Goal: Task Accomplishment & Management: Complete application form

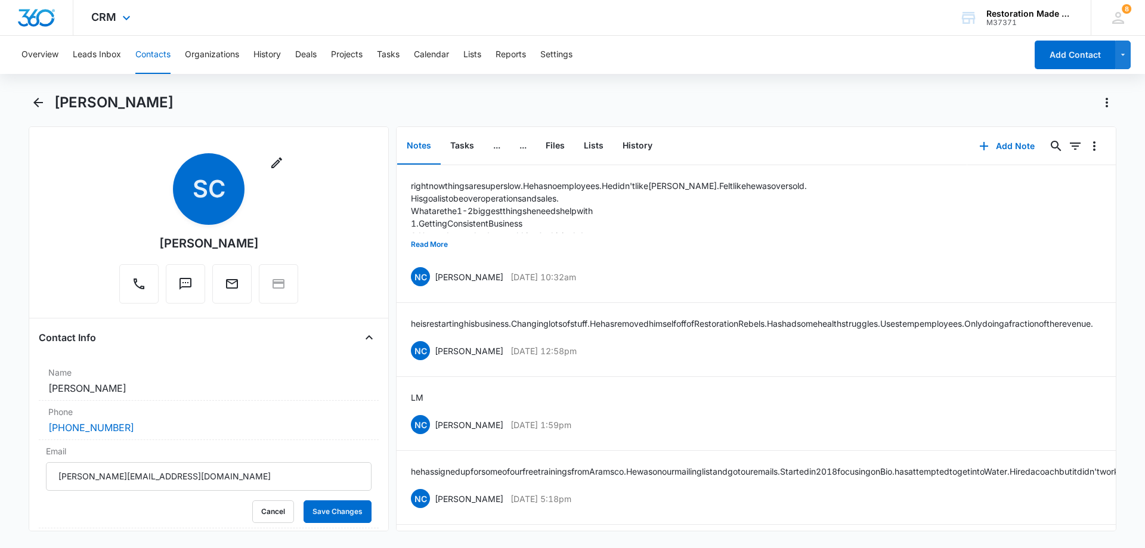
scroll to position [119, 0]
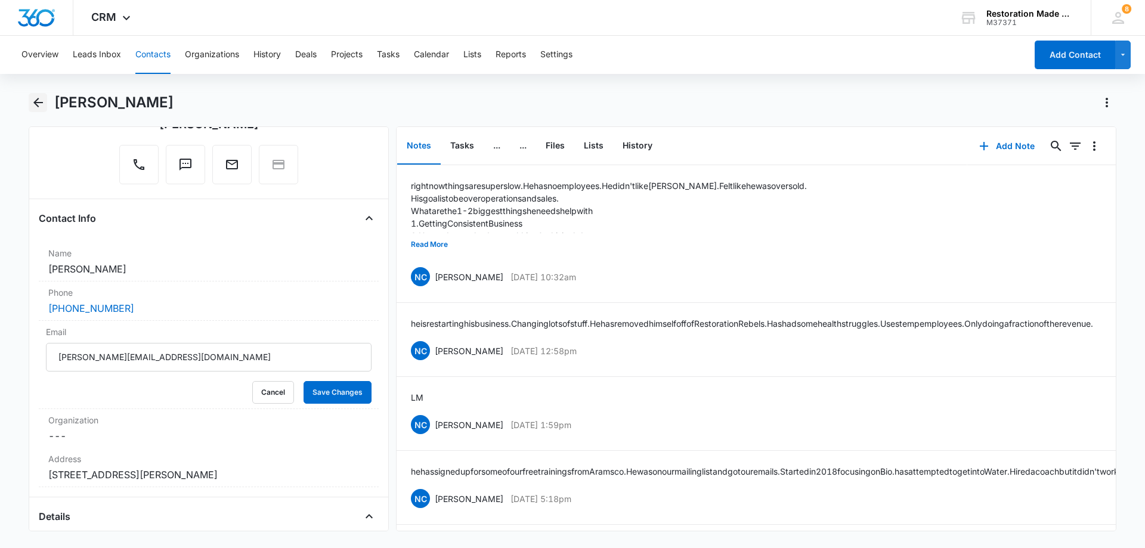
click at [37, 107] on icon "Back" at bounding box center [38, 102] width 14 height 14
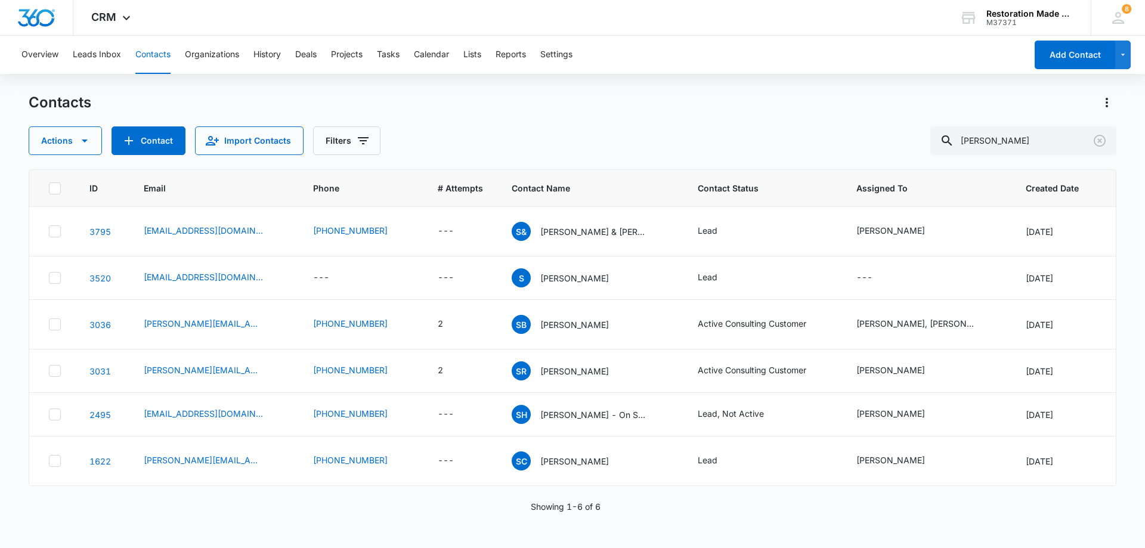
scroll to position [53, 0]
click at [1029, 144] on input "[PERSON_NAME]" at bounding box center [1023, 140] width 186 height 29
type input "s"
type input "[PERSON_NAME]"
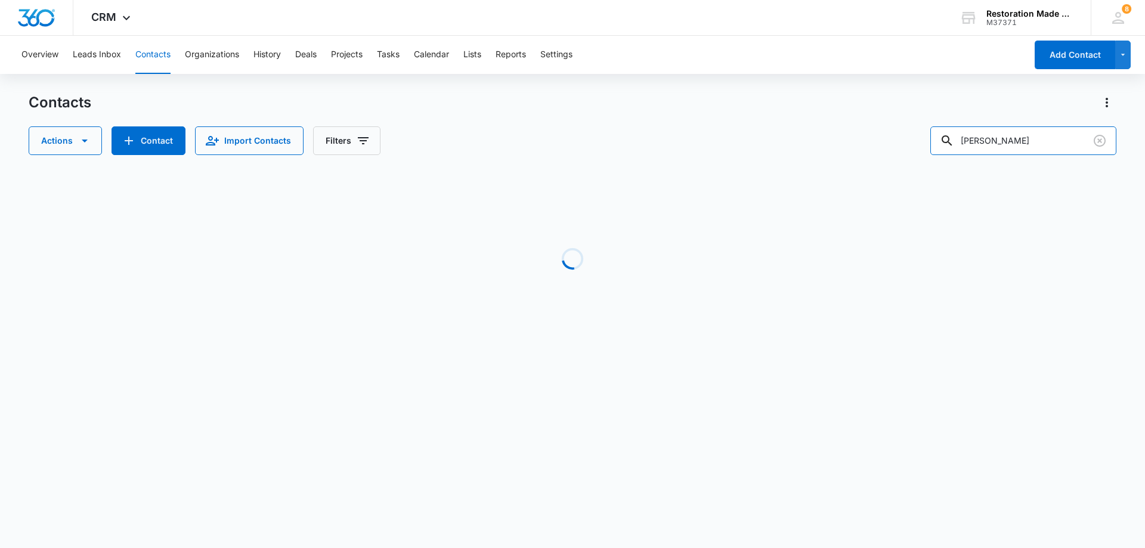
scroll to position [0, 0]
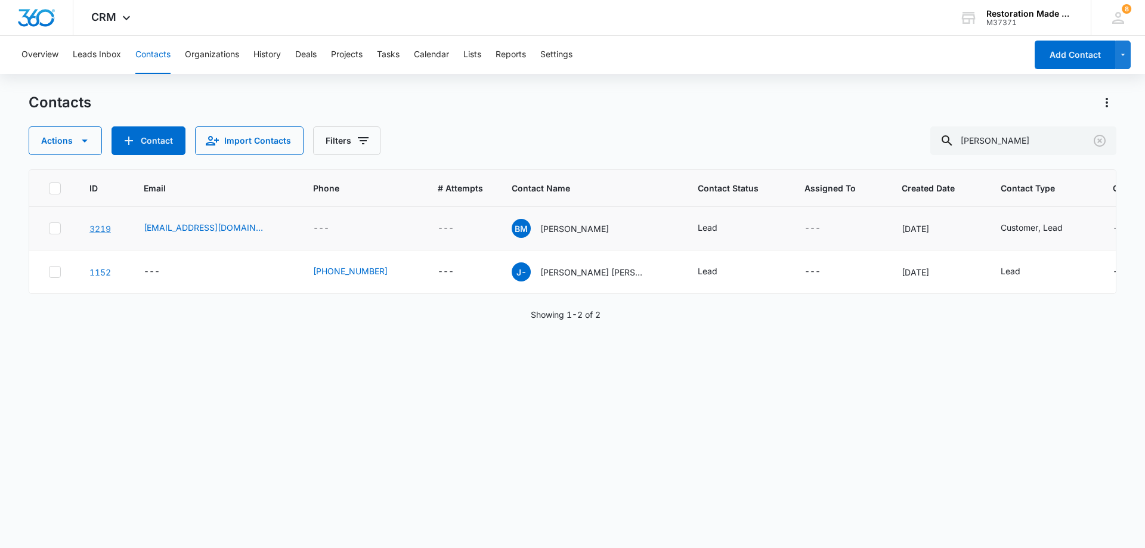
click at [104, 229] on link "3219" at bounding box center [99, 229] width 21 height 10
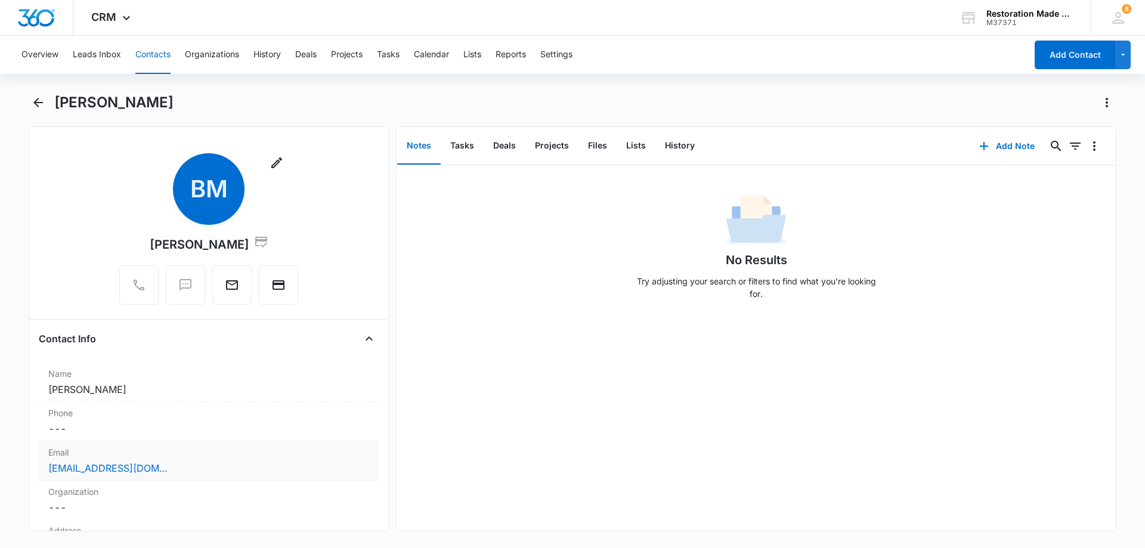
click at [229, 463] on div "[EMAIL_ADDRESS][DOMAIN_NAME]" at bounding box center [208, 468] width 321 height 14
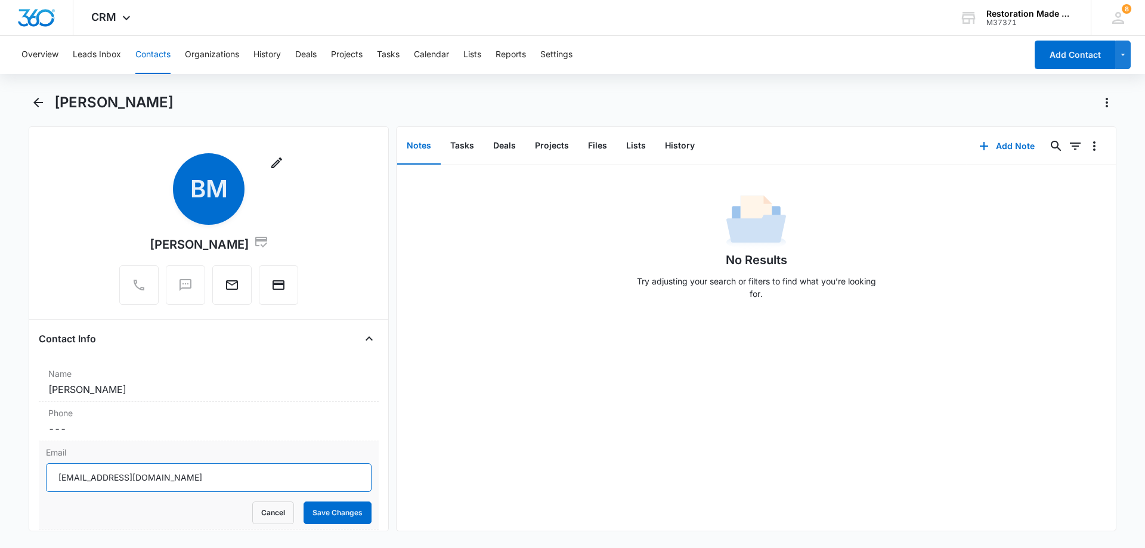
click at [209, 478] on input "[EMAIL_ADDRESS][DOMAIN_NAME]" at bounding box center [209, 477] width 326 height 29
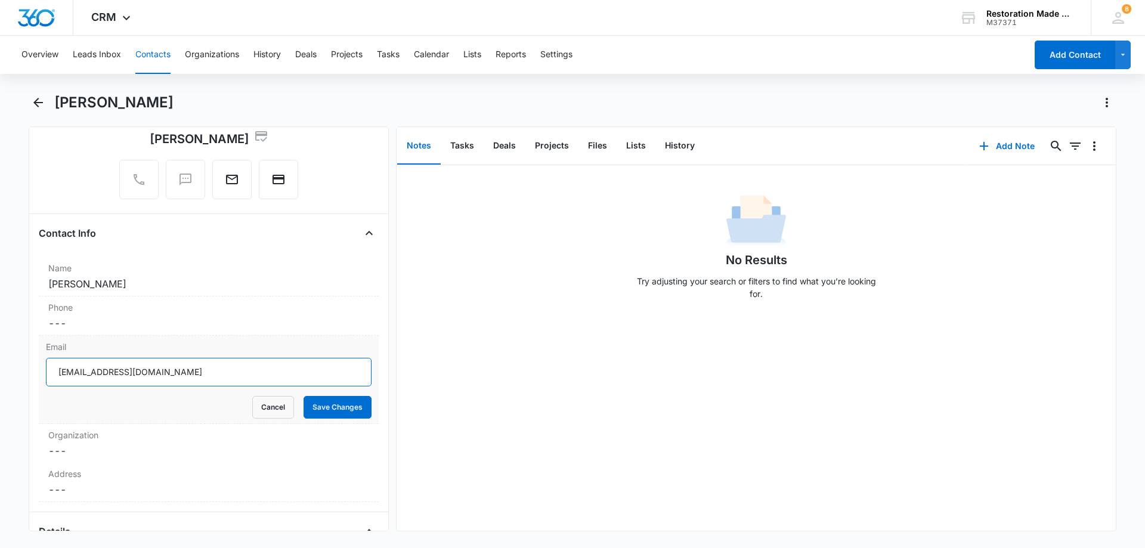
scroll to position [119, 0]
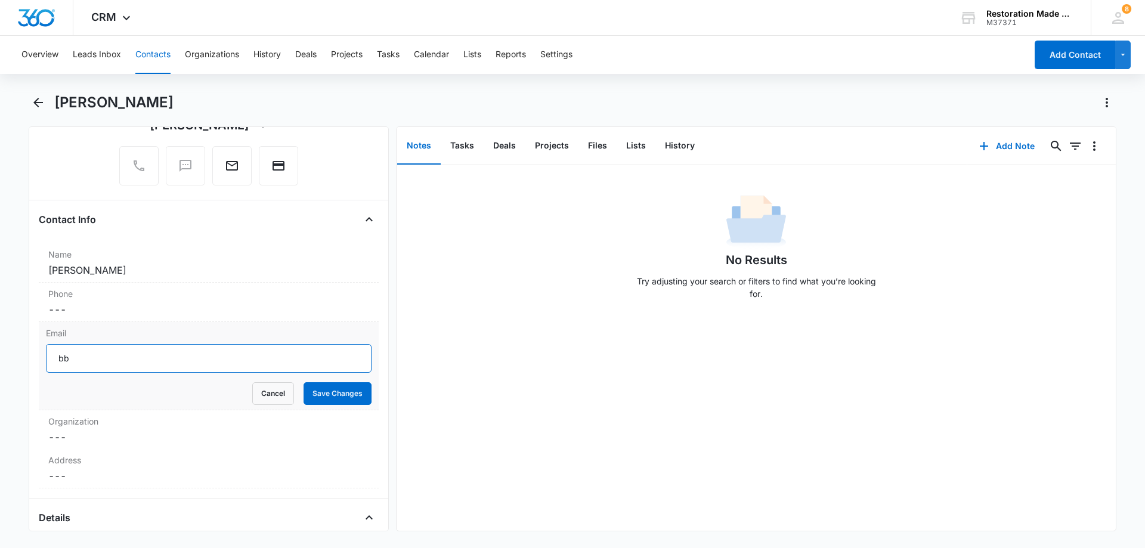
type input "b"
type input "[PERSON_NAME][EMAIL_ADDRESS][DOMAIN_NAME]"
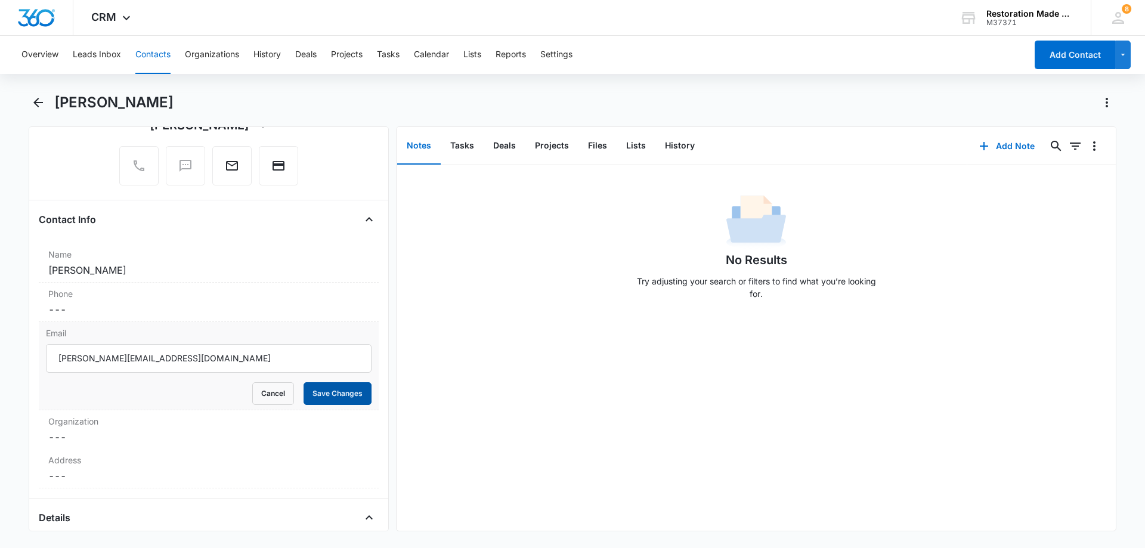
click at [335, 392] on button "Save Changes" at bounding box center [338, 393] width 68 height 23
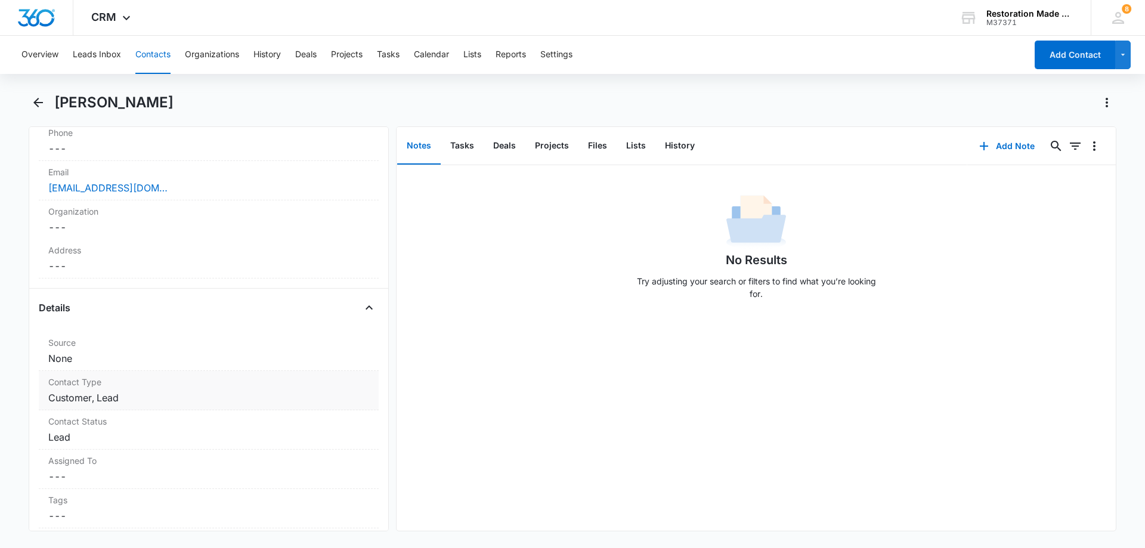
scroll to position [298, 0]
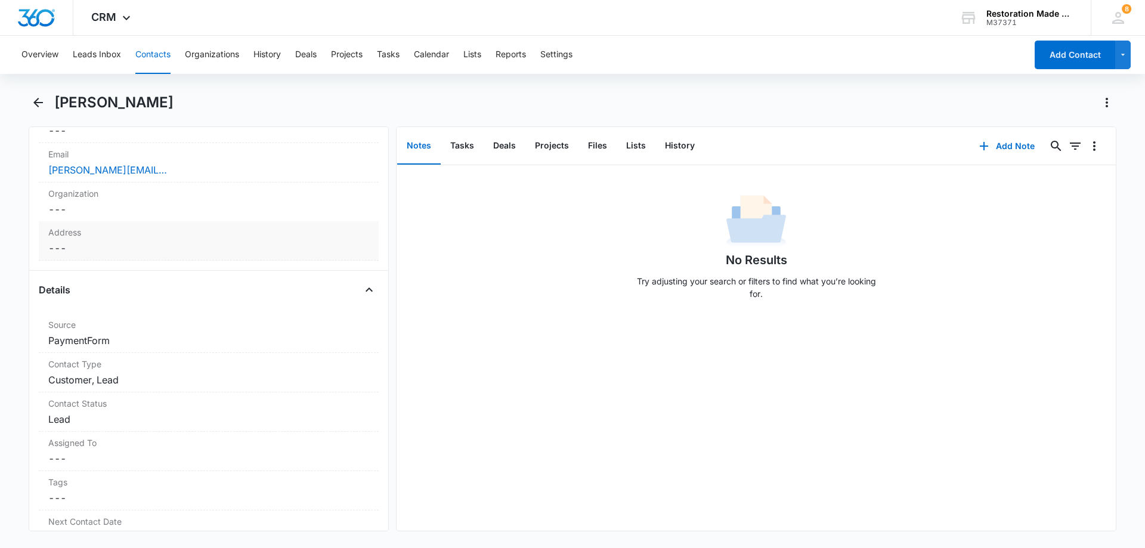
click at [144, 237] on label "Address" at bounding box center [208, 232] width 321 height 13
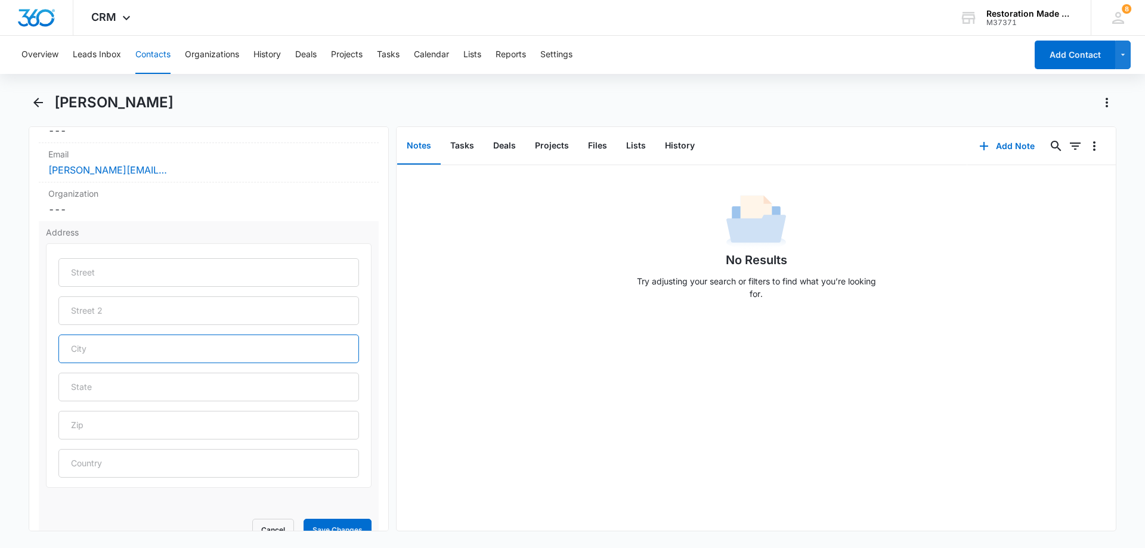
click at [149, 352] on input "text" at bounding box center [208, 349] width 301 height 29
type input "[US_STATE]"
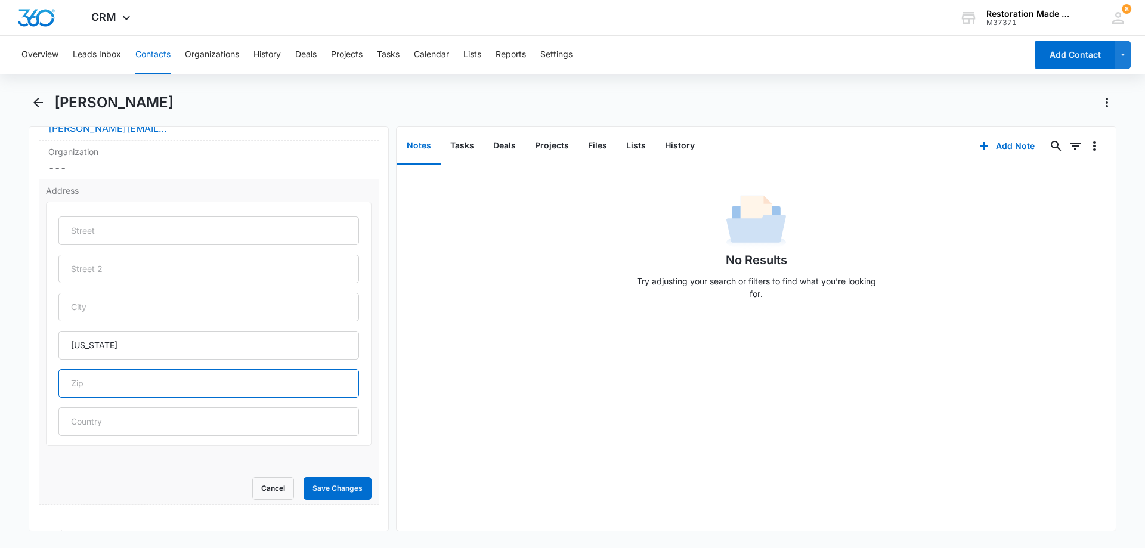
scroll to position [477, 0]
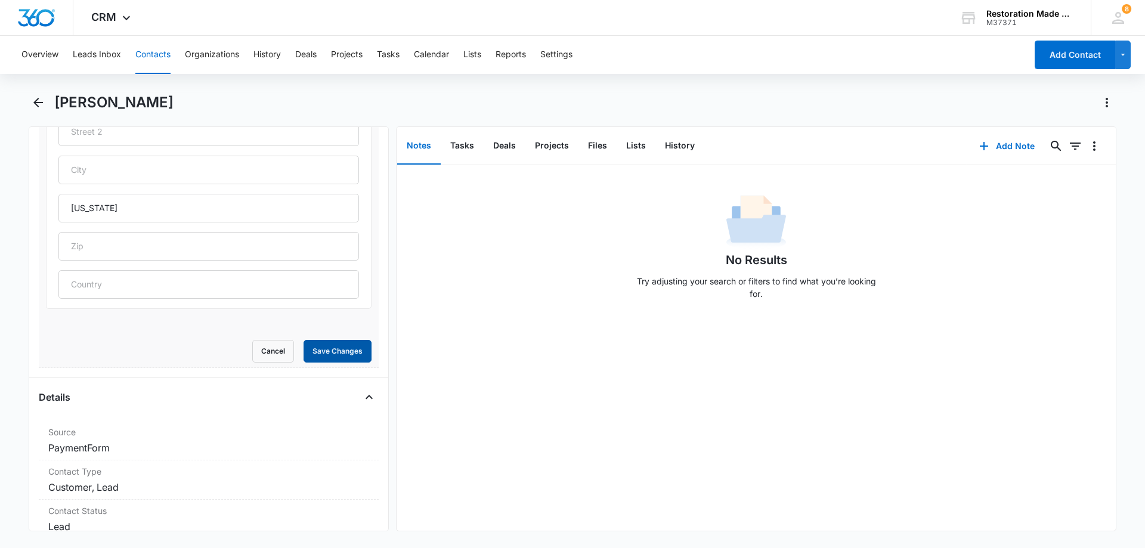
click at [339, 354] on button "Save Changes" at bounding box center [338, 351] width 68 height 23
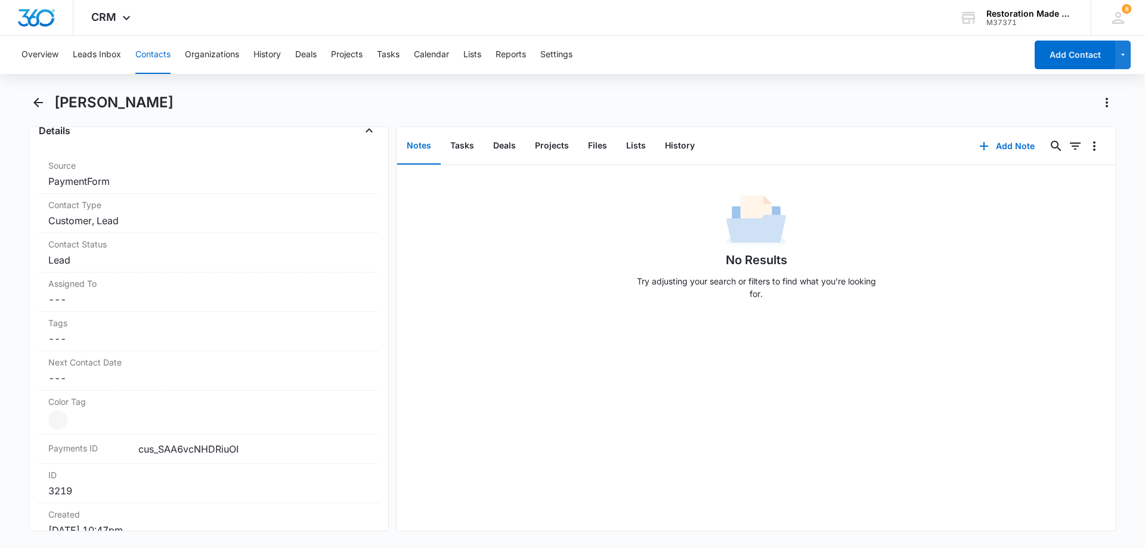
scroll to position [454, 0]
click at [42, 103] on icon "Back" at bounding box center [38, 103] width 10 height 10
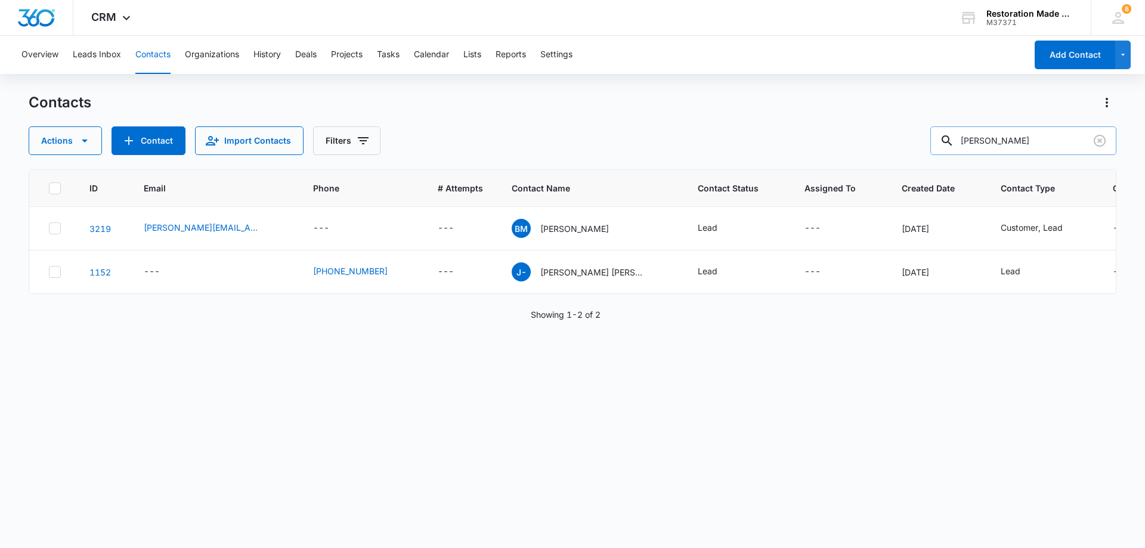
click at [1033, 139] on input "[PERSON_NAME]" at bounding box center [1023, 140] width 186 height 29
type input "b"
click at [157, 143] on button "Contact" at bounding box center [149, 140] width 74 height 29
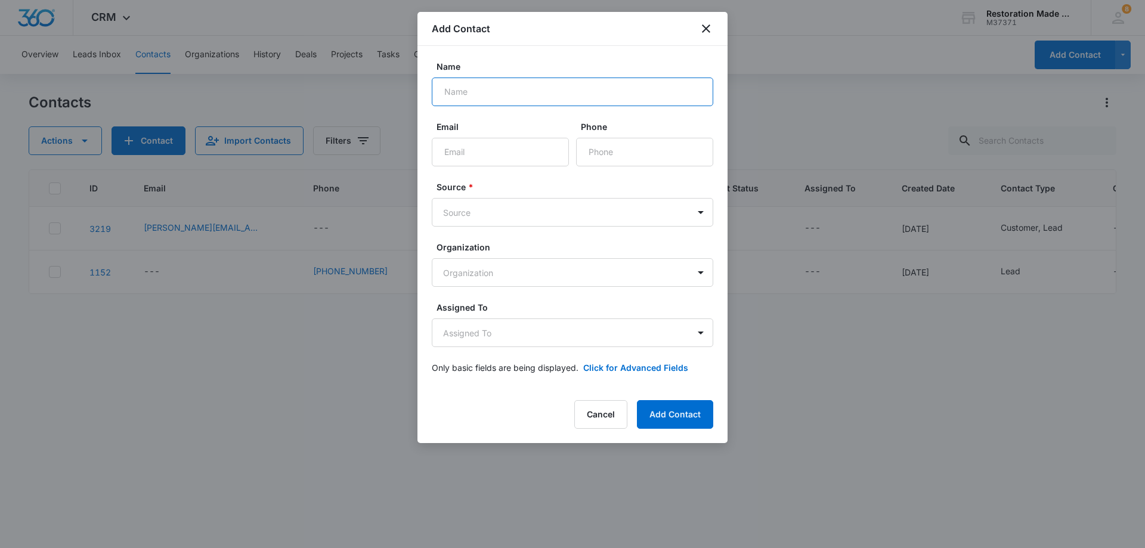
click at [532, 99] on input "Name" at bounding box center [573, 92] width 282 height 29
click at [580, 92] on input "[PERSON_NAME] and [PERSON_NAME]" at bounding box center [573, 92] width 282 height 29
click at [566, 92] on input "[PERSON_NAME] and [PERSON_NAME]" at bounding box center [573, 92] width 282 height 29
type input "[PERSON_NAME] and [PERSON_NAME] Restoration"
click at [498, 155] on input "Email" at bounding box center [500, 152] width 137 height 29
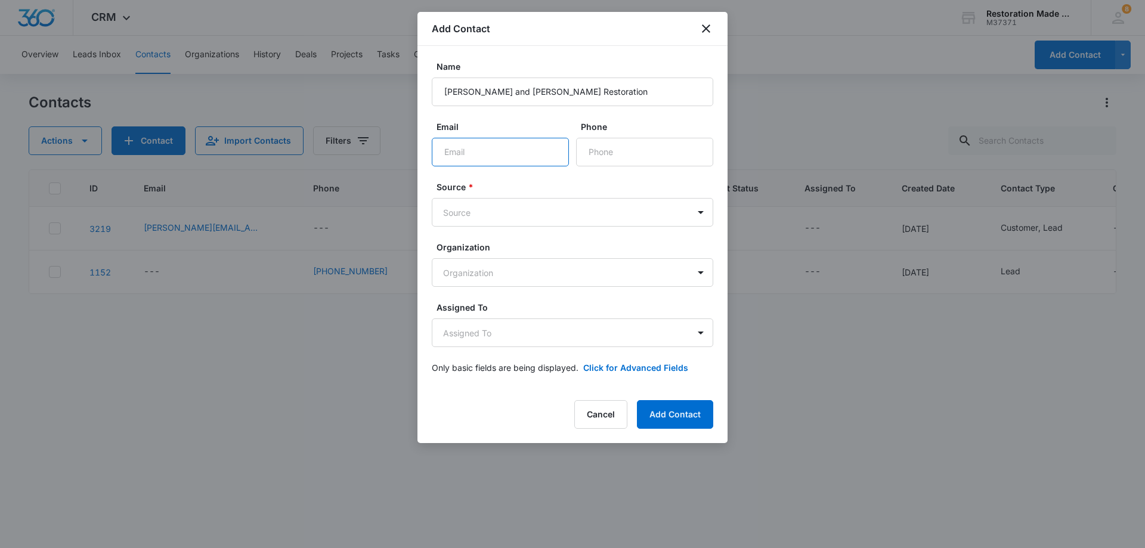
click at [518, 156] on input "Email" at bounding box center [500, 152] width 137 height 29
paste input "[EMAIL_ADDRESS][DOMAIN_NAME]"
type input "[EMAIL_ADDRESS][DOMAIN_NAME]"
click at [544, 211] on body "CRM Apps Reputation Websites Forms CRM Email Social Payments Content Ads Intell…" at bounding box center [572, 274] width 1145 height 548
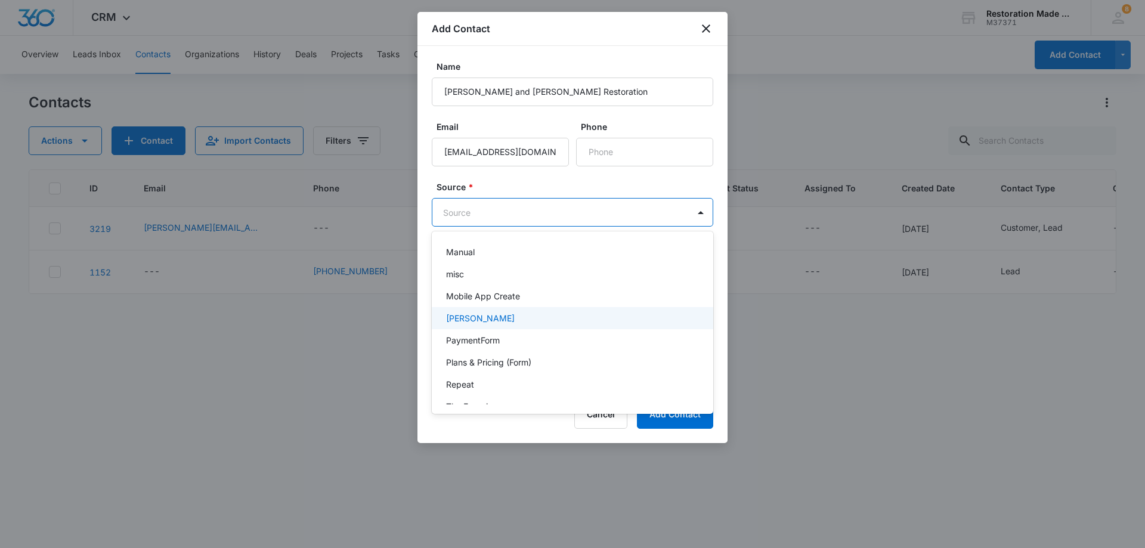
scroll to position [239, 0]
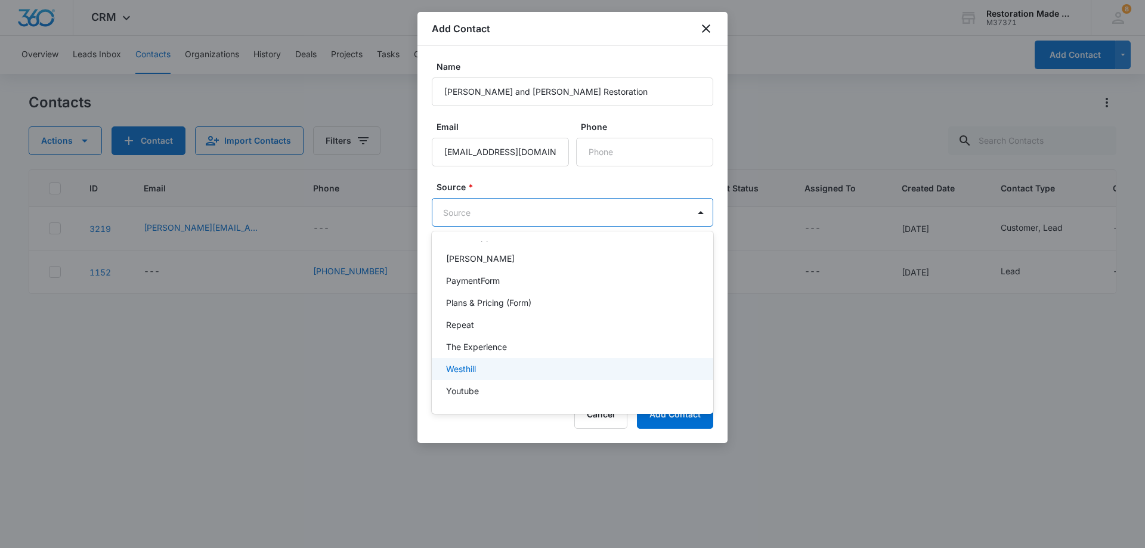
click at [475, 375] on div "Westhill" at bounding box center [573, 369] width 282 height 22
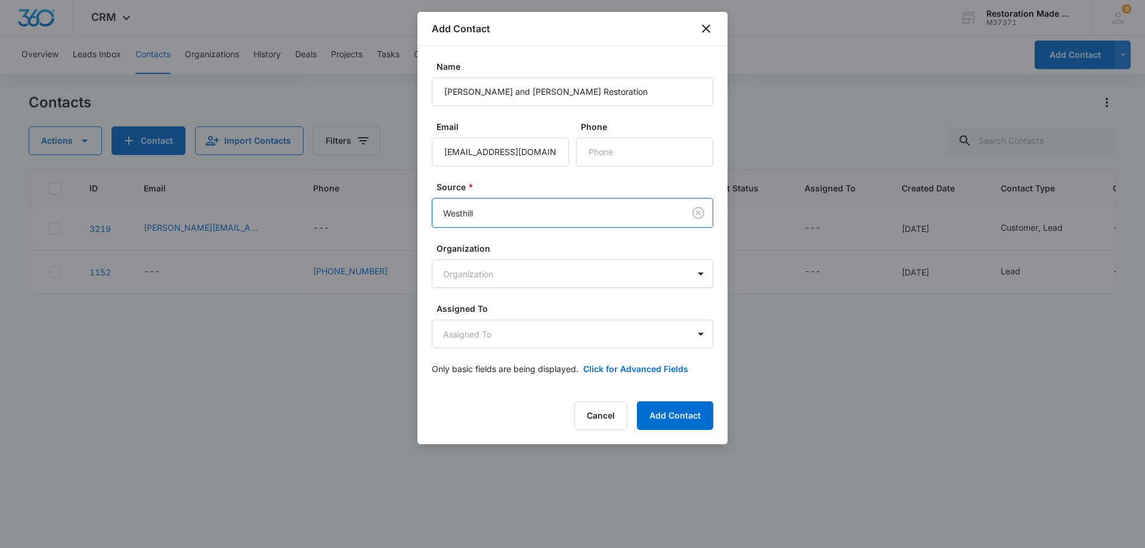
click at [542, 216] on body "CRM Apps Reputation Websites Forms CRM Email Social Payments Content Ads Intell…" at bounding box center [572, 274] width 1145 height 548
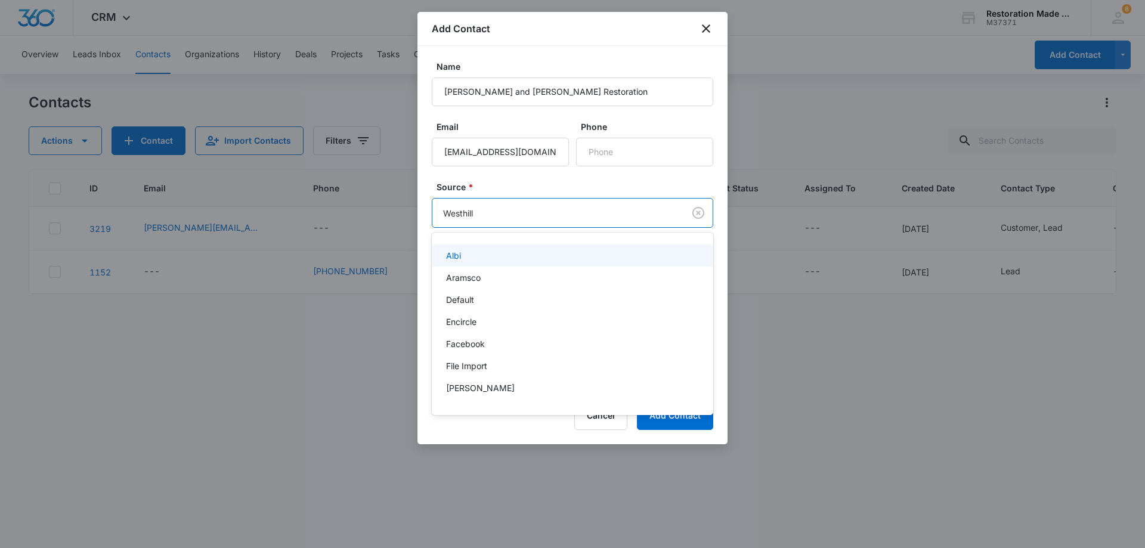
click at [546, 205] on div at bounding box center [572, 274] width 1145 height 548
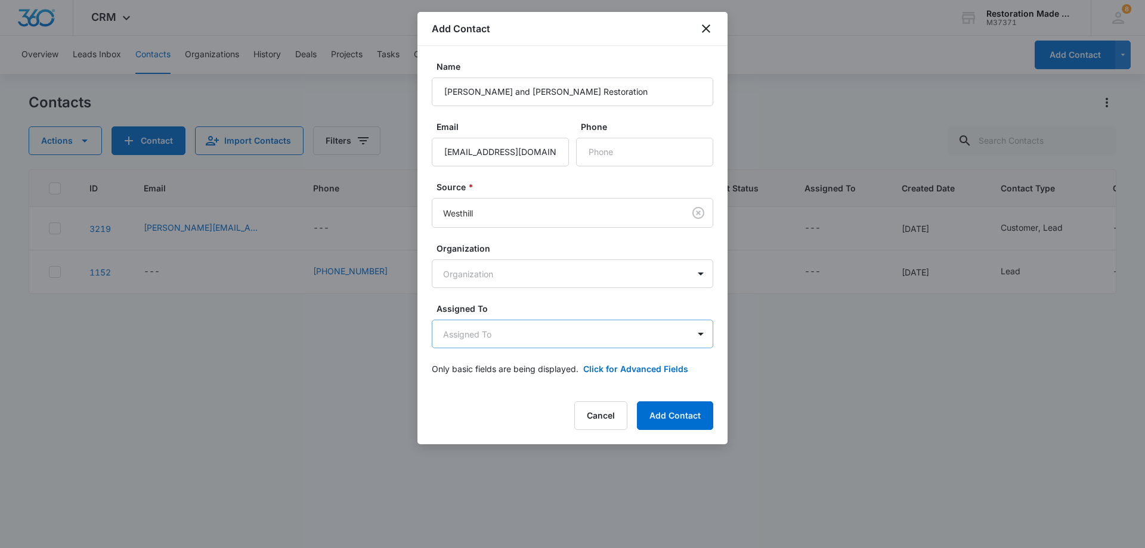
click at [534, 336] on body "CRM Apps Reputation Websites Forms CRM Email Social Payments Content Ads Intell…" at bounding box center [572, 274] width 1145 height 548
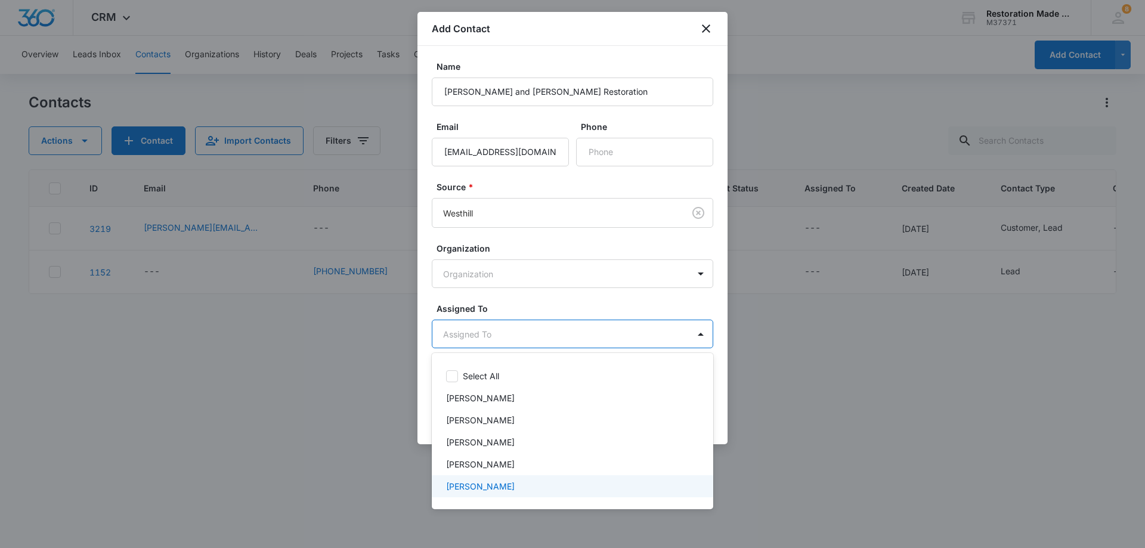
click at [471, 487] on p "[PERSON_NAME]" at bounding box center [480, 486] width 69 height 13
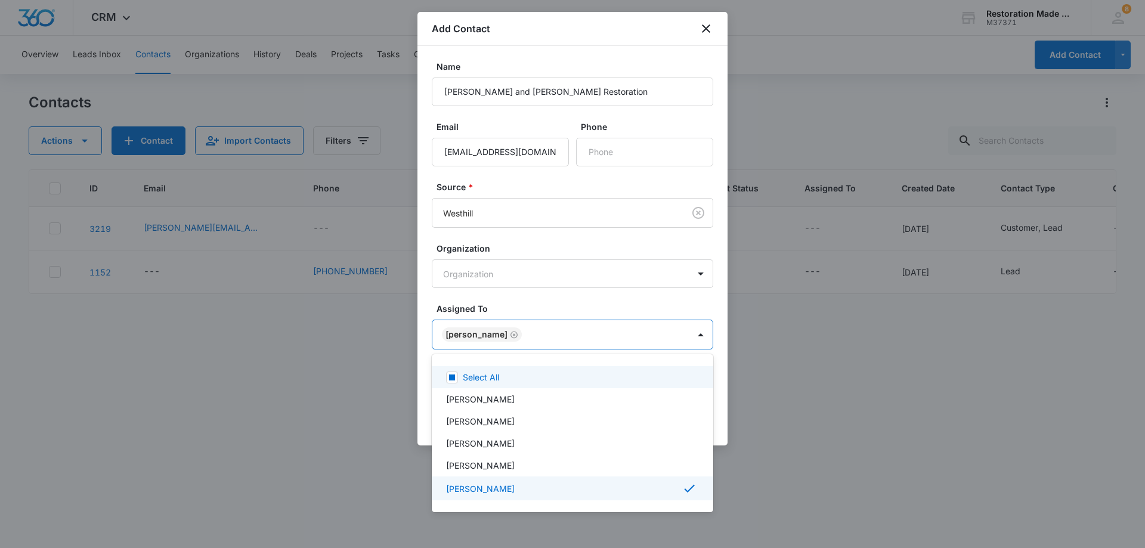
click at [533, 335] on div at bounding box center [572, 274] width 1145 height 548
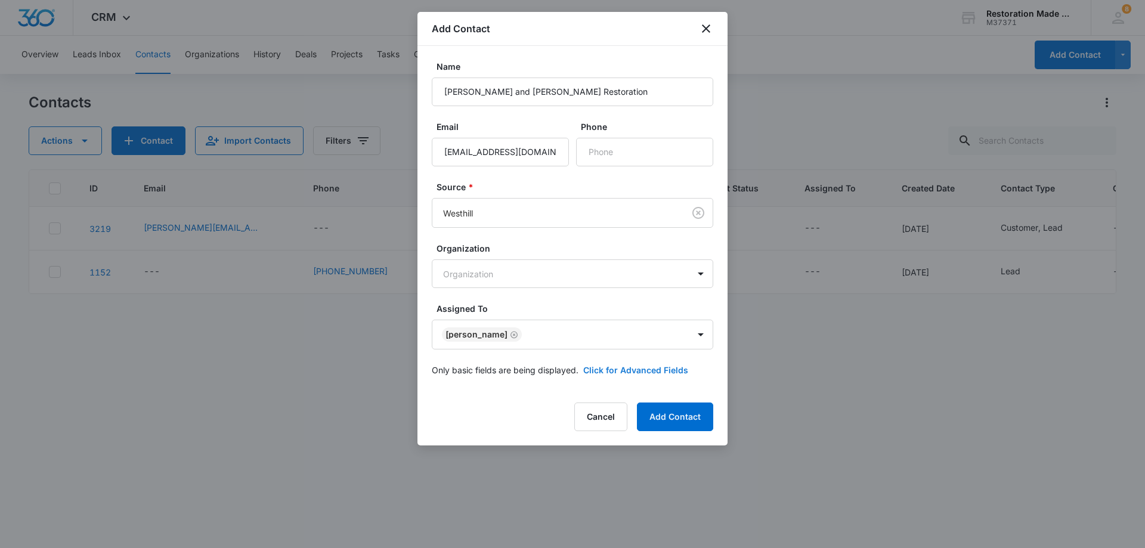
click at [647, 372] on button "Click for Advanced Fields" at bounding box center [635, 370] width 105 height 13
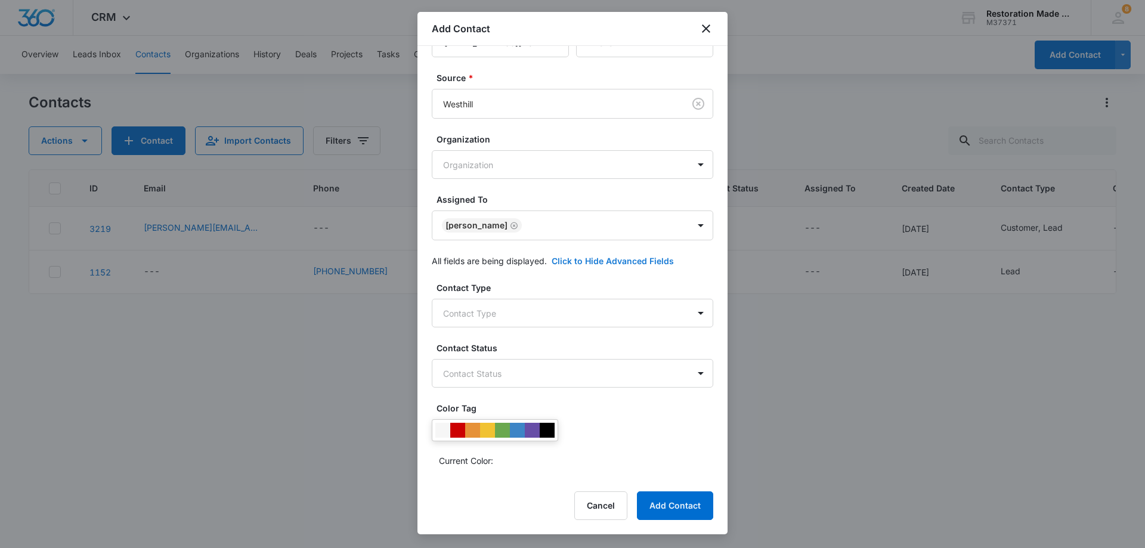
scroll to position [119, 0]
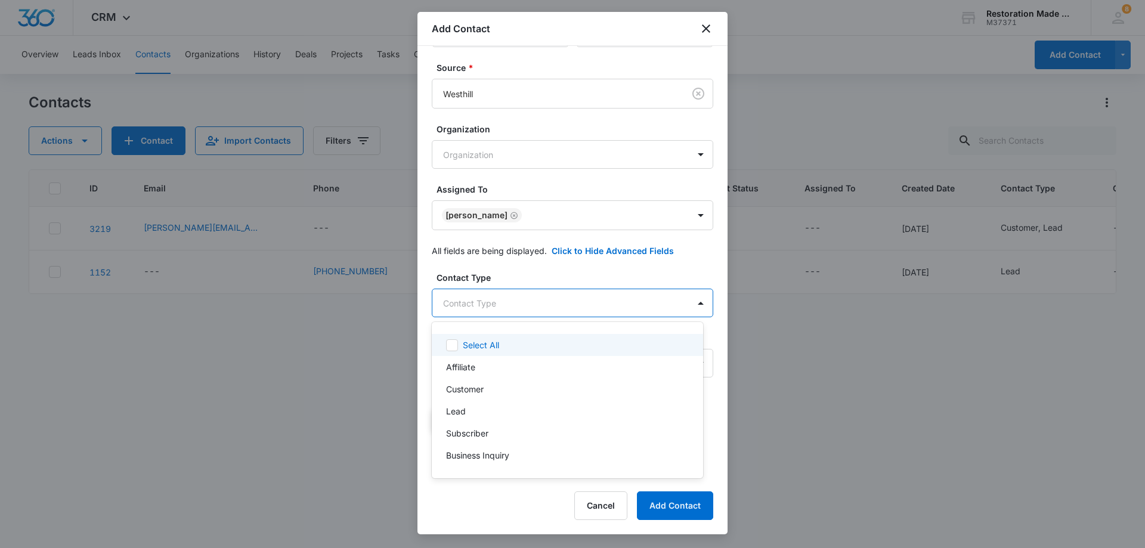
click at [534, 306] on body "CRM Apps Reputation Websites Forms CRM Email Social Payments Content Ads Intell…" at bounding box center [572, 274] width 1145 height 548
click at [465, 408] on p "Lead" at bounding box center [456, 411] width 20 height 13
click at [533, 297] on div at bounding box center [572, 274] width 1145 height 548
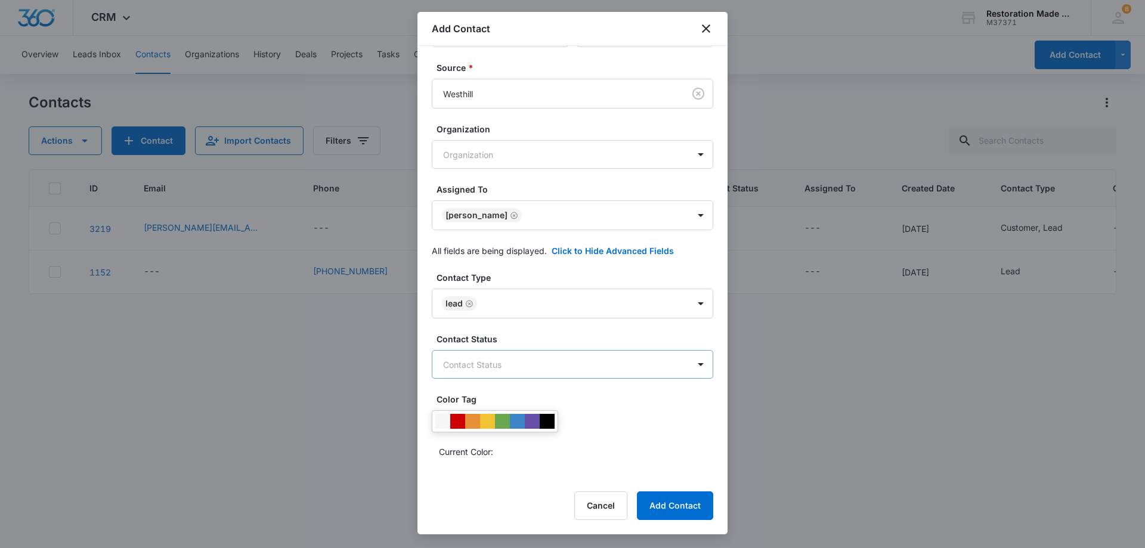
click at [542, 365] on body "CRM Apps Reputation Websites Forms CRM Email Social Payments Content Ads Intell…" at bounding box center [572, 274] width 1145 height 548
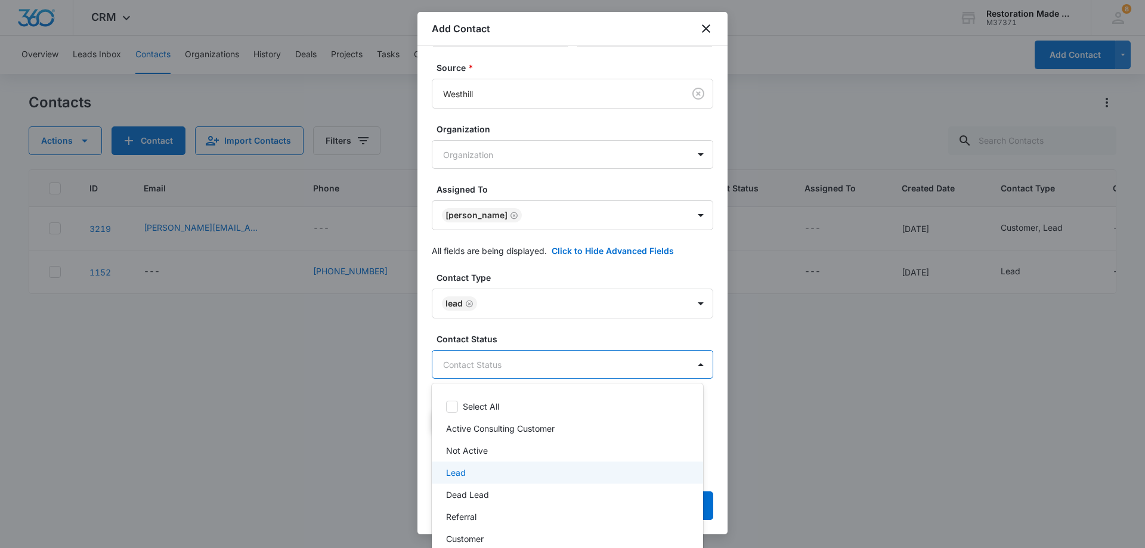
click at [459, 477] on p "Lead" at bounding box center [456, 472] width 20 height 13
click at [545, 363] on div at bounding box center [572, 274] width 1145 height 548
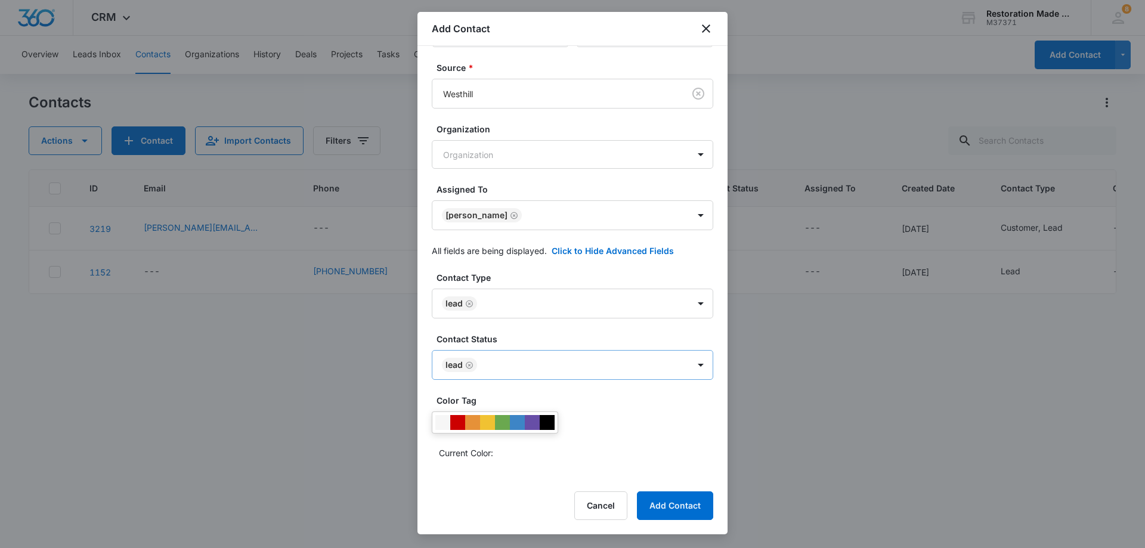
click at [567, 366] on body "CRM Apps Reputation Websites Forms CRM Email Social Payments Content Ads Intell…" at bounding box center [572, 274] width 1145 height 548
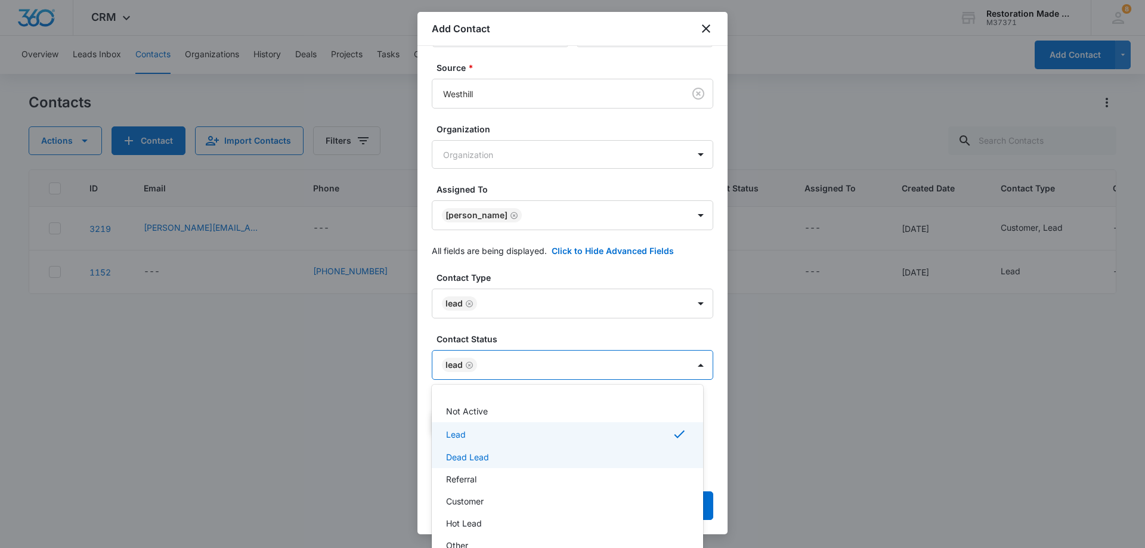
scroll to position [60, 0]
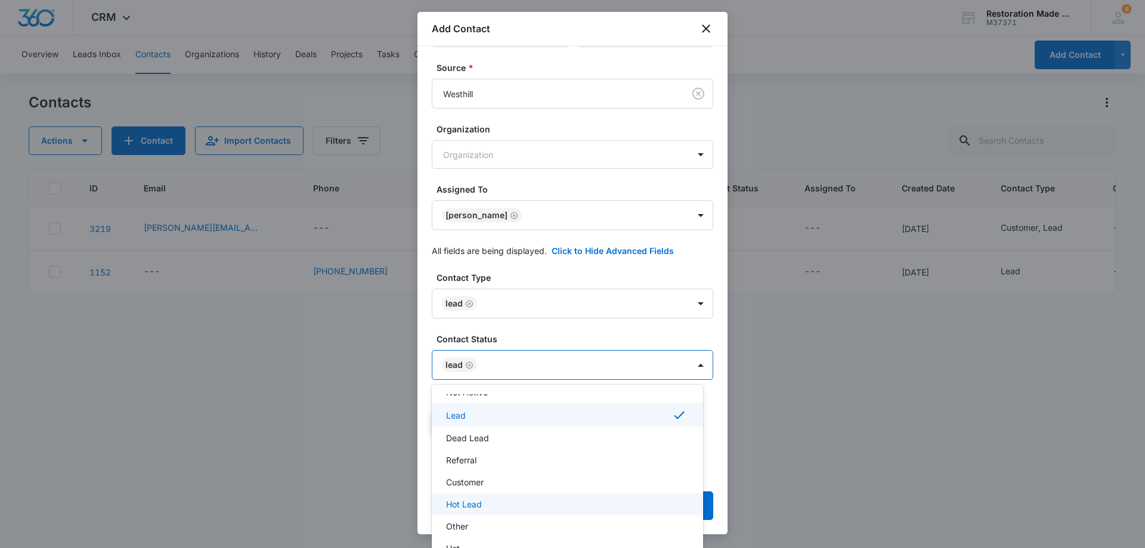
click at [470, 503] on p "Hot Lead" at bounding box center [464, 504] width 36 height 13
click at [559, 365] on div at bounding box center [572, 274] width 1145 height 548
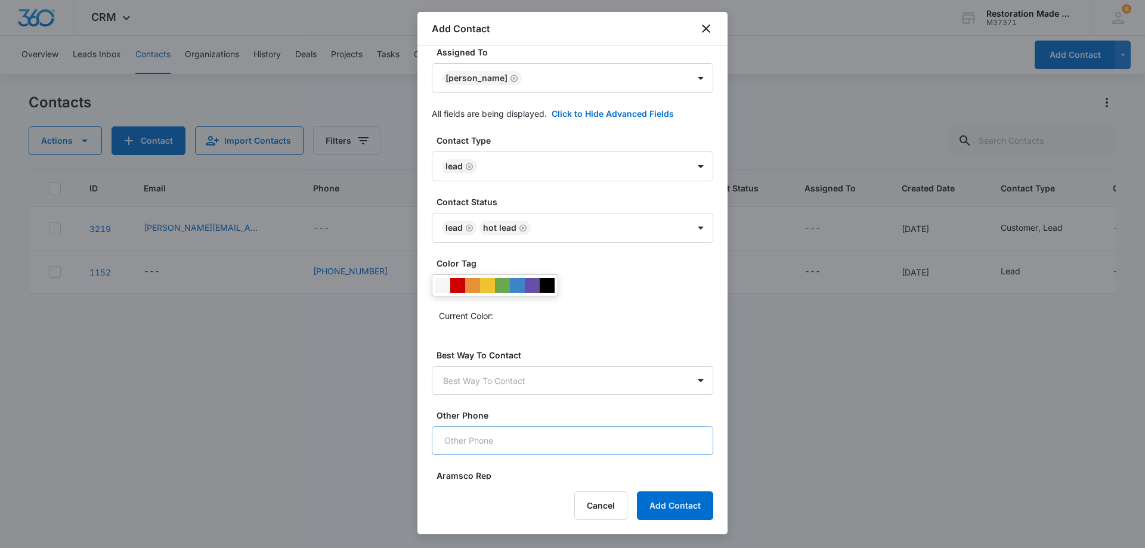
scroll to position [292, 0]
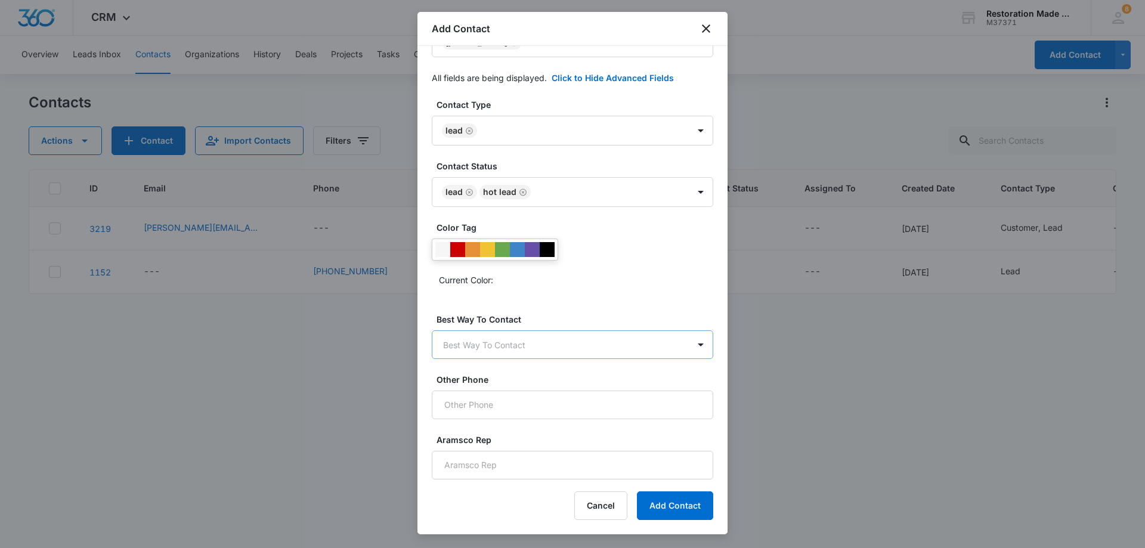
click at [561, 339] on body "CRM Apps Reputation Websites Forms CRM Email Social Payments Content Ads Intell…" at bounding box center [572, 274] width 1145 height 548
click at [584, 342] on div at bounding box center [572, 274] width 1145 height 548
click at [676, 509] on button "Add Contact" at bounding box center [675, 505] width 76 height 29
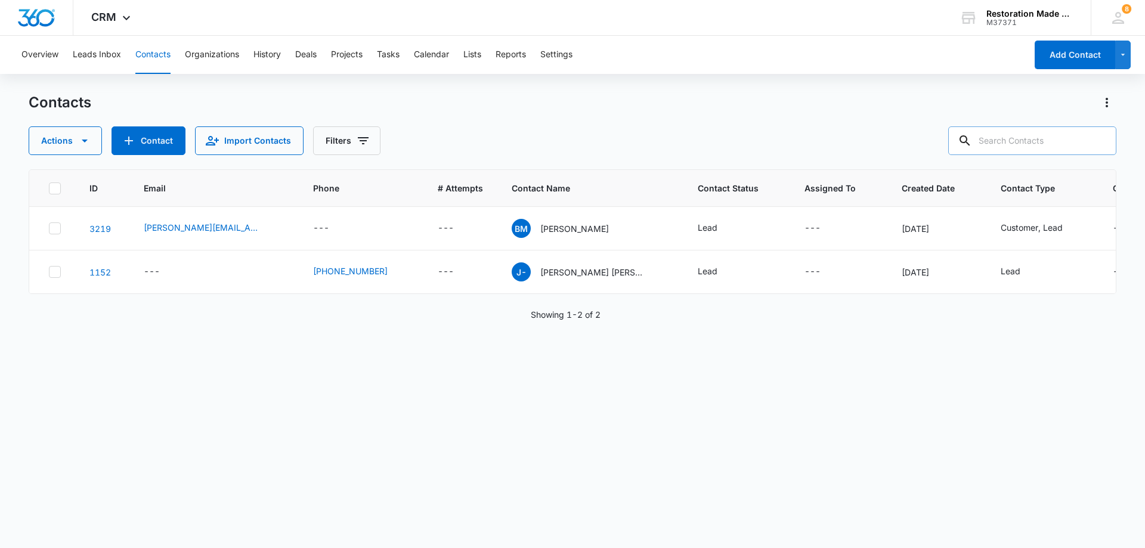
click at [1035, 147] on input "text" at bounding box center [1032, 140] width 168 height 29
type input "[PERSON_NAME]"
